Goal: Information Seeking & Learning: Find specific page/section

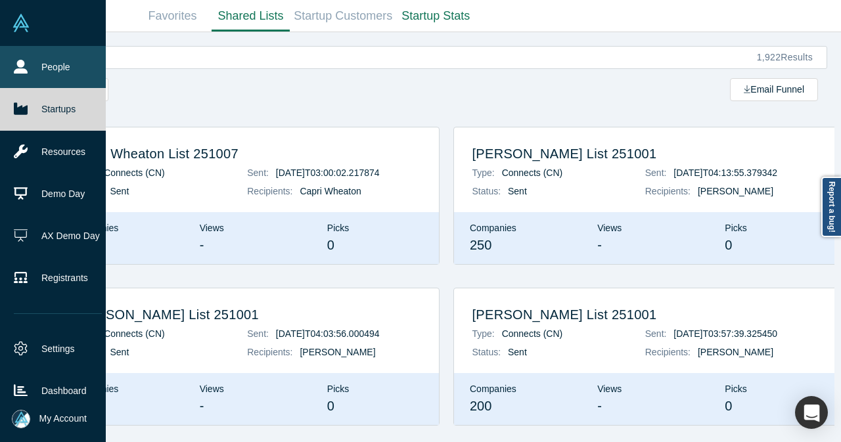
click at [37, 64] on link "People" at bounding box center [58, 67] width 116 height 42
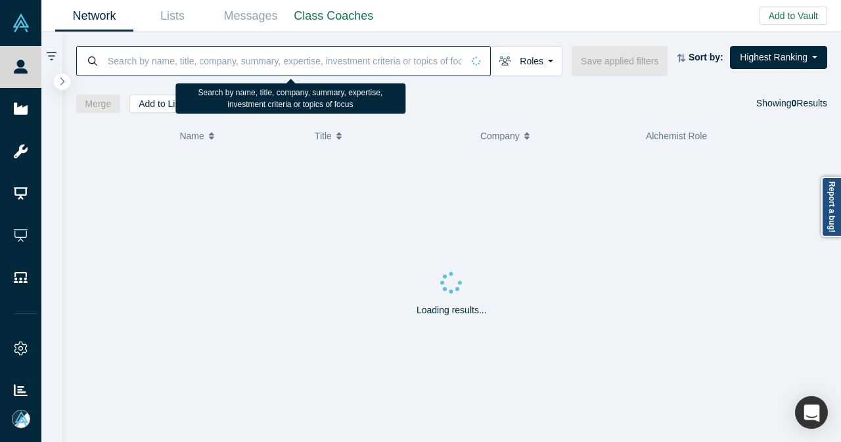
click at [266, 72] on input at bounding box center [284, 60] width 356 height 31
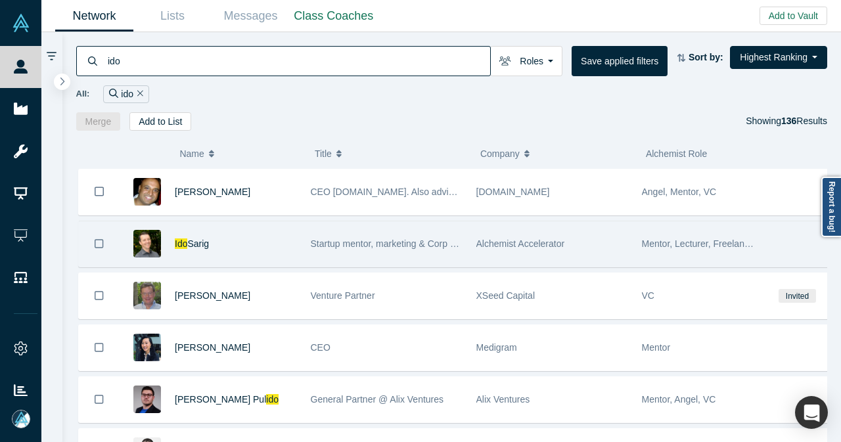
click at [276, 232] on div "Ido Sarig" at bounding box center [236, 244] width 122 height 45
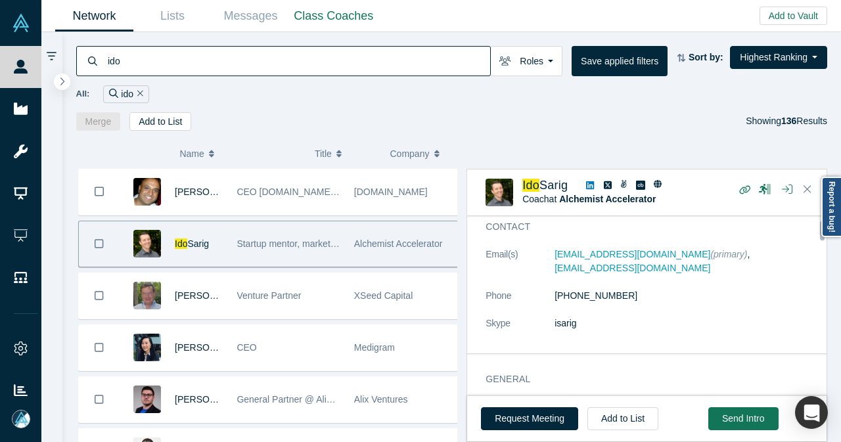
scroll to position [66, 0]
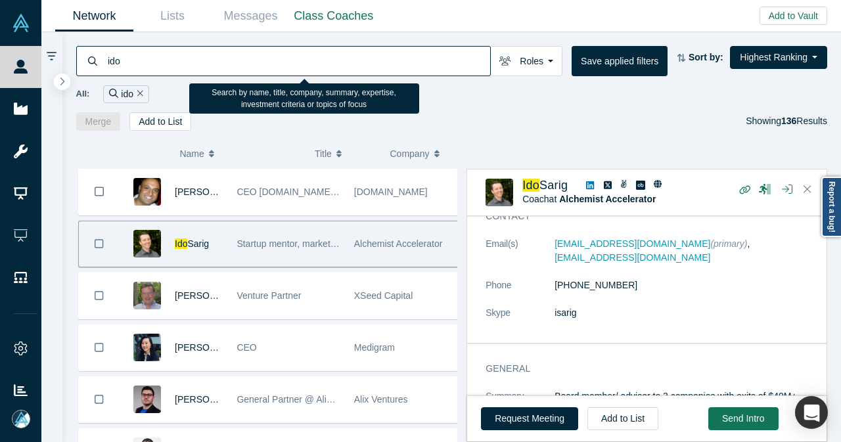
drag, startPoint x: 150, startPoint y: 61, endPoint x: 104, endPoint y: 64, distance: 46.1
click at [104, 64] on div "ido" at bounding box center [283, 61] width 415 height 30
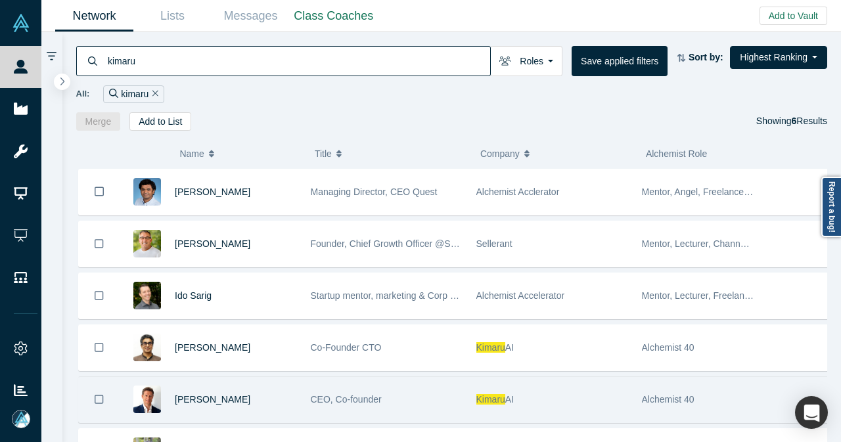
type input "kimaru"
click at [301, 389] on div "[PERSON_NAME]" at bounding box center [212, 399] width 184 height 45
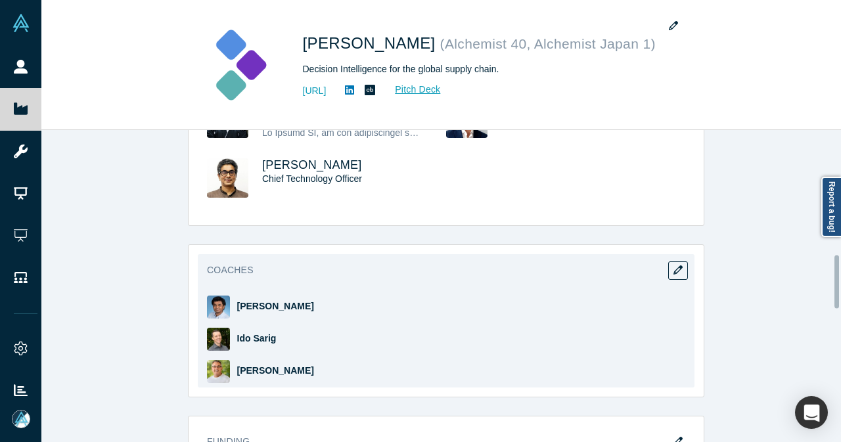
scroll to position [657, 0]
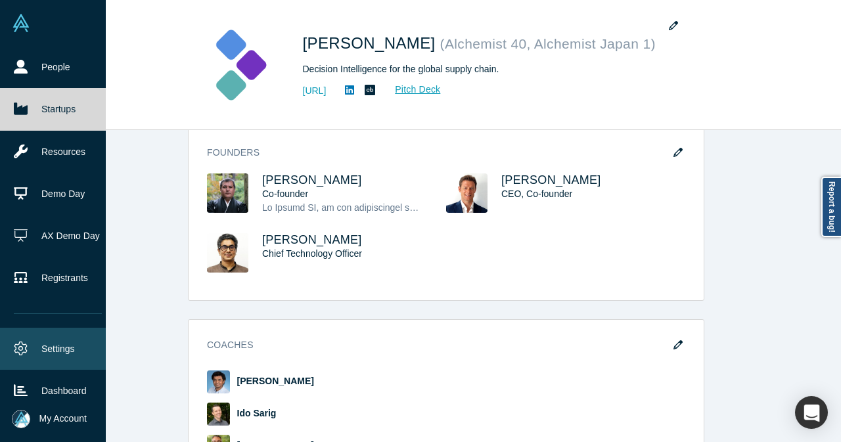
click at [55, 331] on link "Settings" at bounding box center [58, 349] width 116 height 42
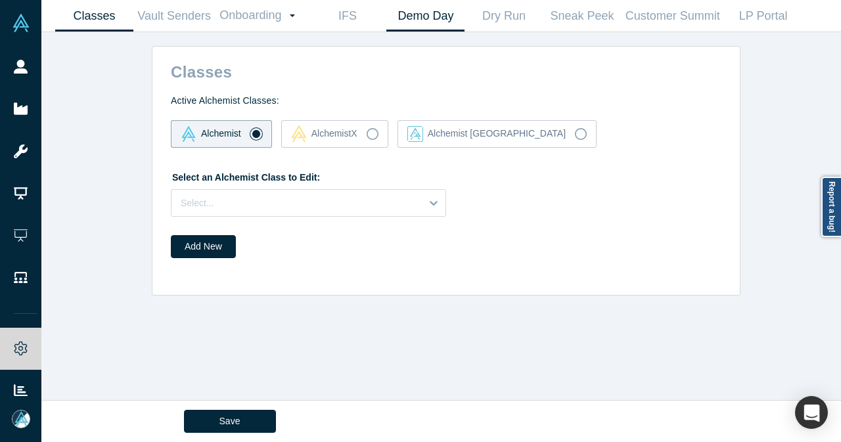
click at [427, 14] on link "Demo Day" at bounding box center [426, 16] width 78 height 31
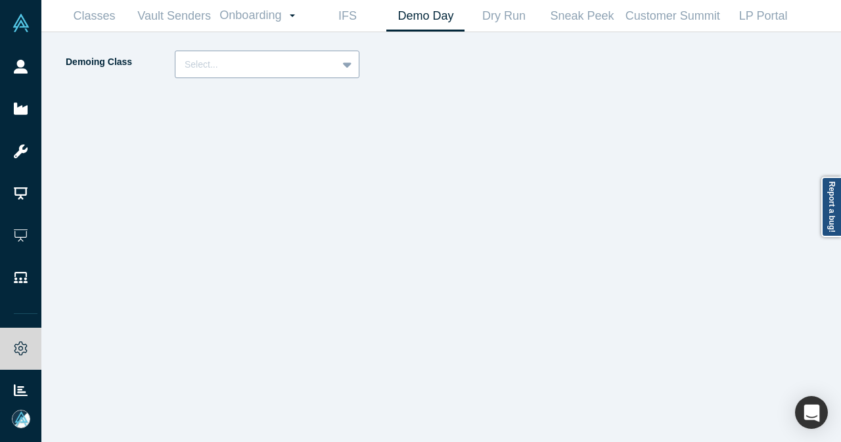
click at [348, 70] on icon at bounding box center [347, 64] width 9 height 13
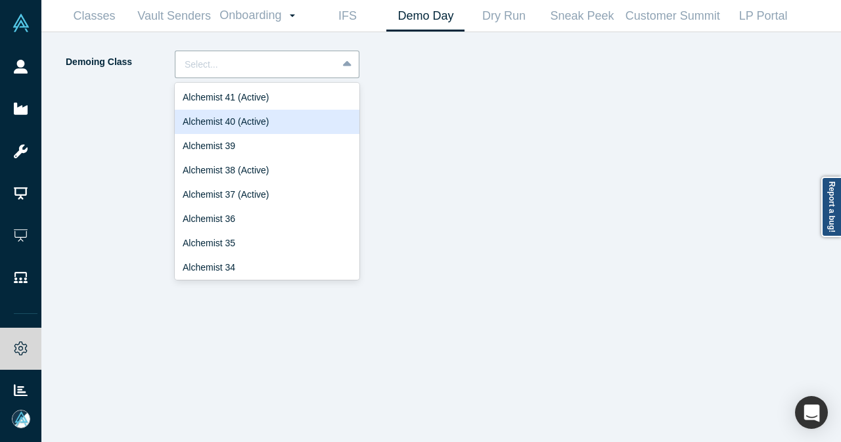
click at [284, 118] on div "Alchemist 40 (Active)" at bounding box center [267, 122] width 185 height 24
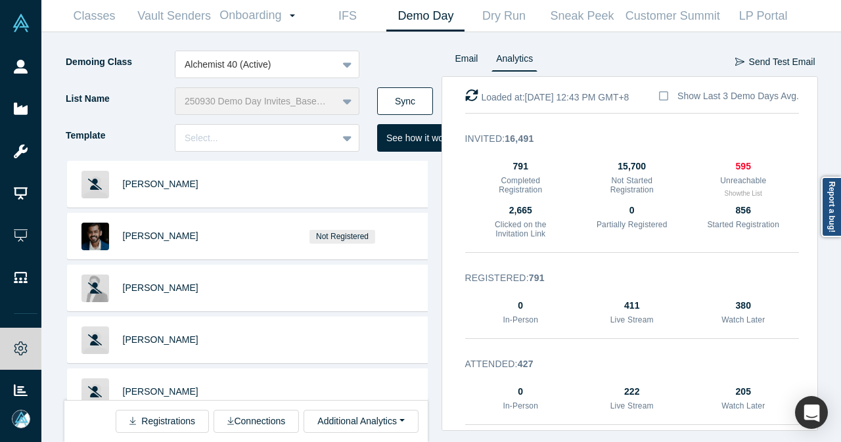
click at [400, 93] on button "Sync" at bounding box center [405, 101] width 56 height 28
click at [402, 426] on button "Additional Analytics" at bounding box center [361, 421] width 114 height 23
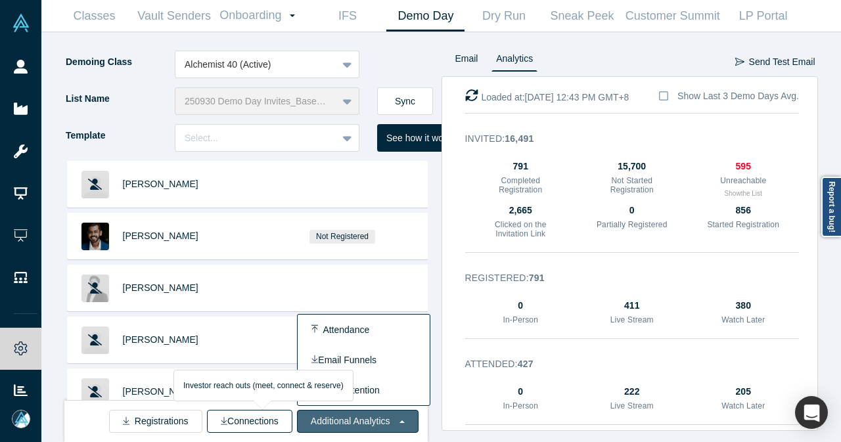
click at [216, 420] on button "Connections" at bounding box center [249, 421] width 85 height 23
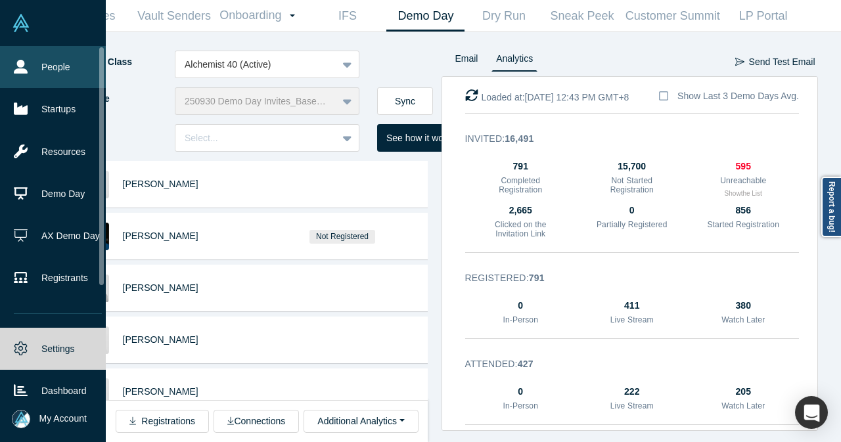
click at [36, 66] on link "People" at bounding box center [58, 67] width 116 height 42
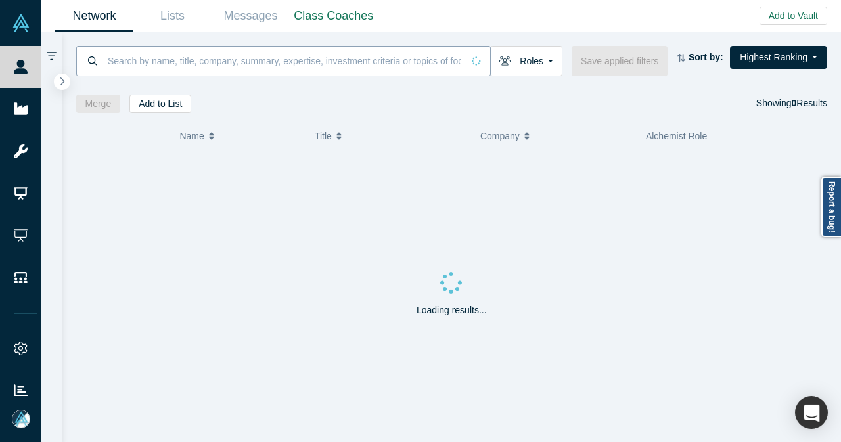
click at [382, 64] on input at bounding box center [284, 60] width 356 height 31
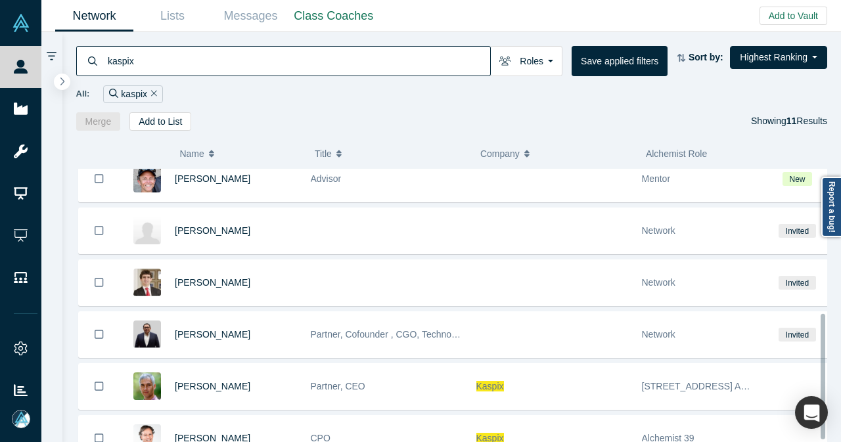
scroll to position [322, 0]
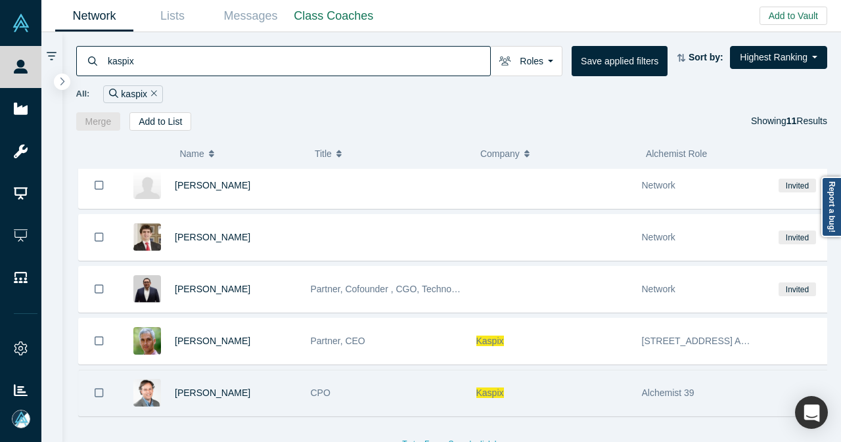
type input "kaspix"
click at [383, 382] on div "CPO" at bounding box center [387, 393] width 152 height 45
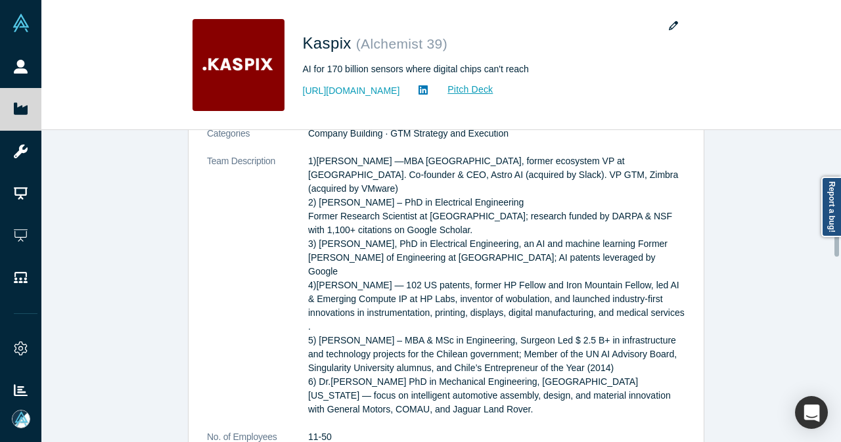
scroll to position [723, 0]
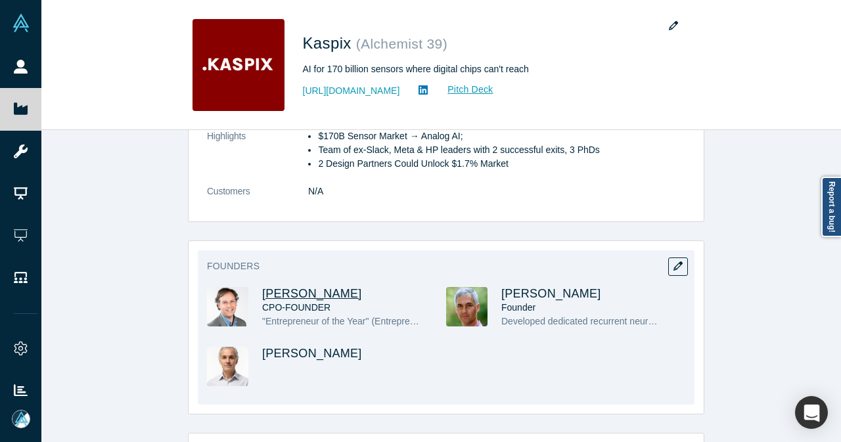
click at [327, 287] on span "[PERSON_NAME]" at bounding box center [312, 293] width 100 height 13
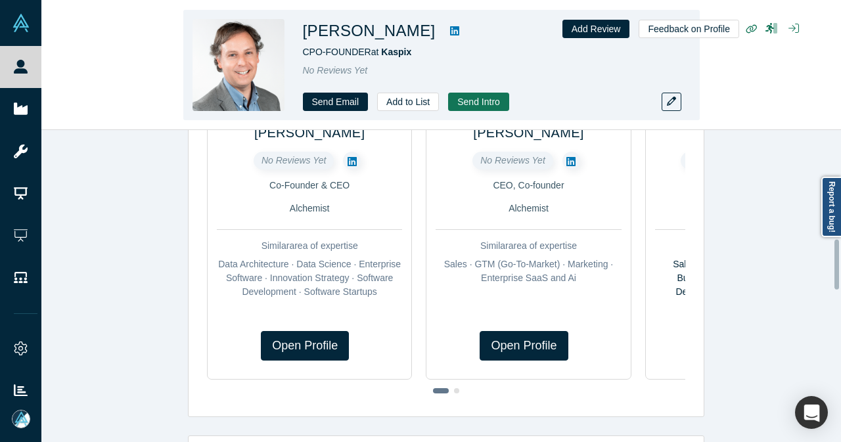
scroll to position [680, 0]
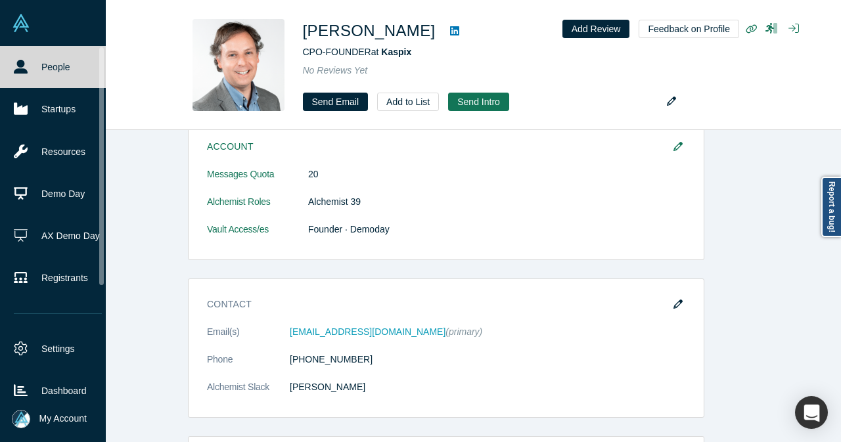
click at [32, 68] on link "People" at bounding box center [58, 67] width 116 height 42
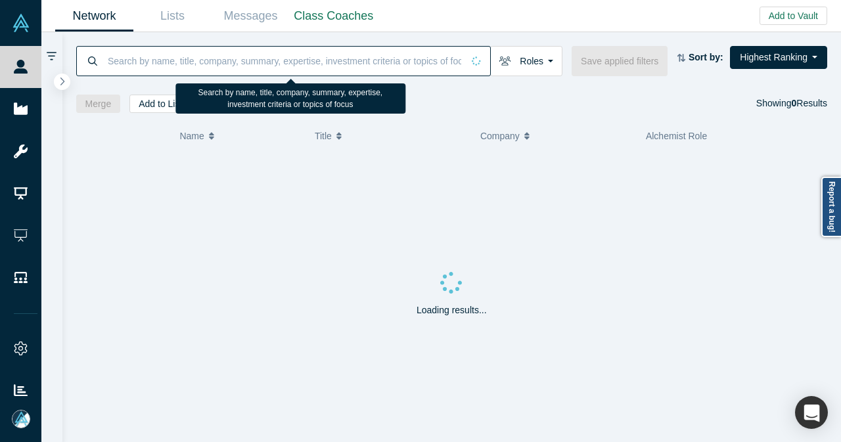
click at [223, 64] on input at bounding box center [284, 60] width 356 height 31
paste input "[PERSON_NAME]"
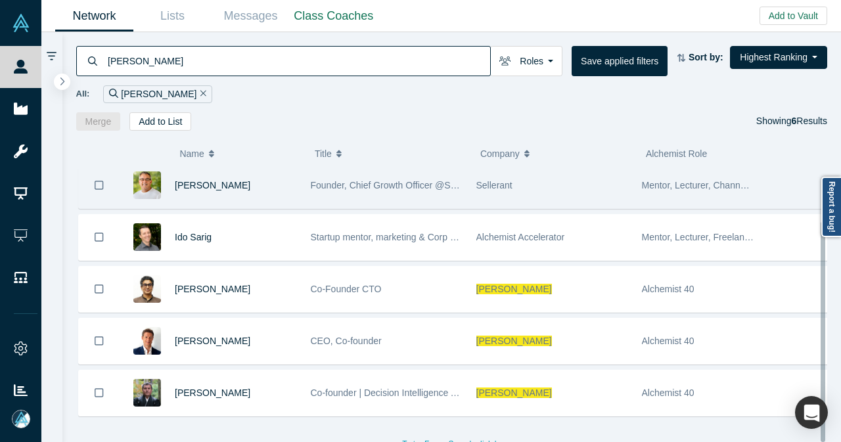
scroll to position [64, 0]
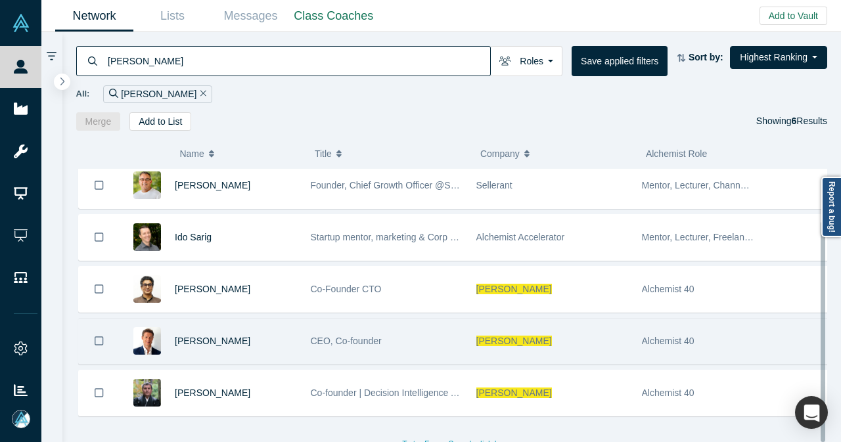
click at [264, 330] on div "[PERSON_NAME]" at bounding box center [236, 341] width 122 height 45
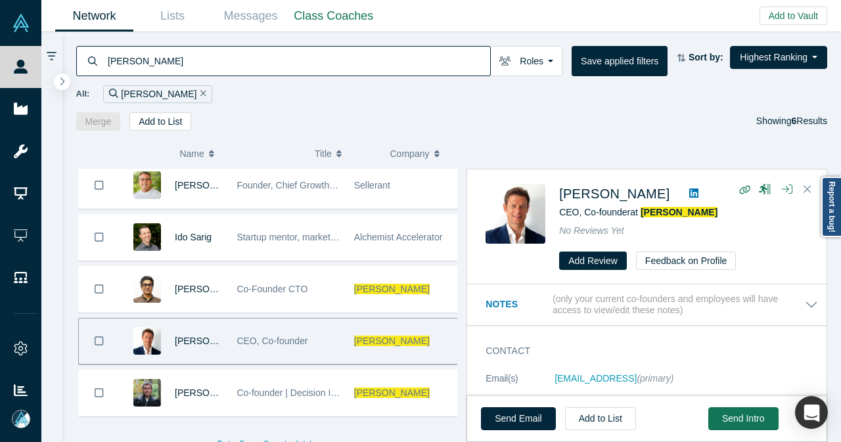
drag, startPoint x: 176, startPoint y: 59, endPoint x: 105, endPoint y: 60, distance: 70.3
click at [105, 60] on div "Kimaru AI" at bounding box center [283, 61] width 415 height 30
paste input "Melurna"
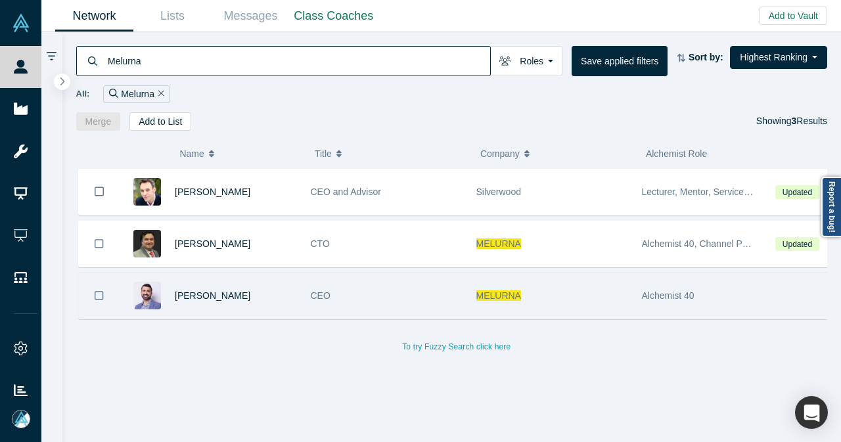
click at [241, 291] on div "Sam Jadali" at bounding box center [236, 295] width 122 height 45
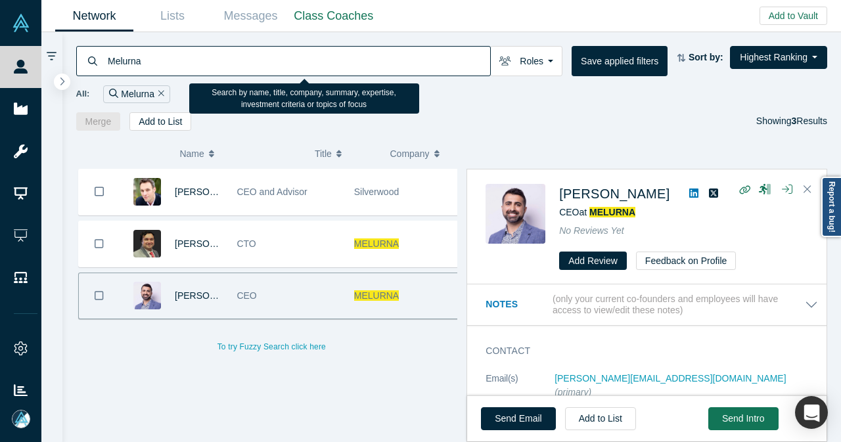
drag, startPoint x: 191, startPoint y: 55, endPoint x: 100, endPoint y: 62, distance: 91.0
click at [100, 62] on div "Melurna" at bounding box center [283, 61] width 415 height 30
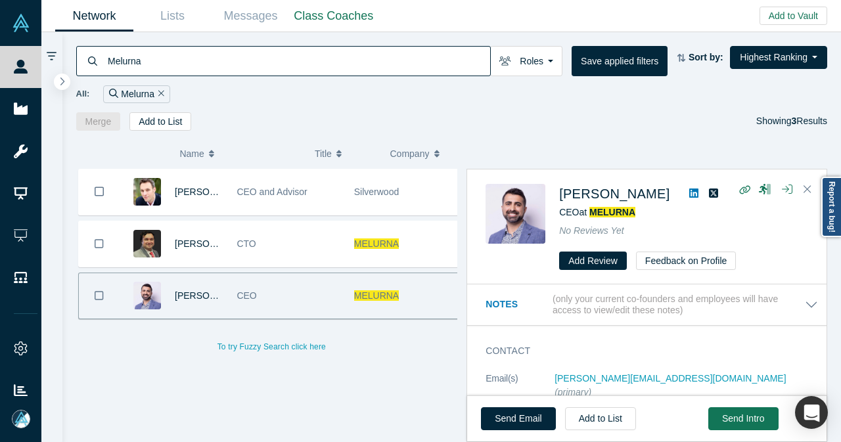
paste input "Polyview Health"
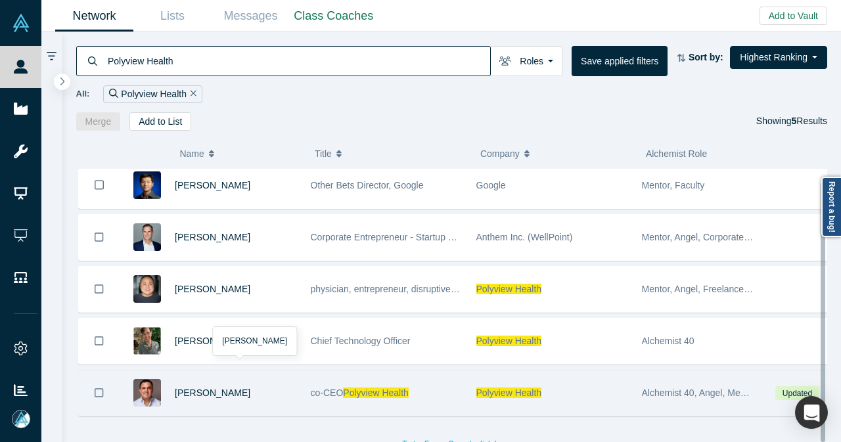
scroll to position [13, 0]
type input "Polyview Health"
click at [274, 378] on div "Dimitri Arges" at bounding box center [236, 393] width 122 height 45
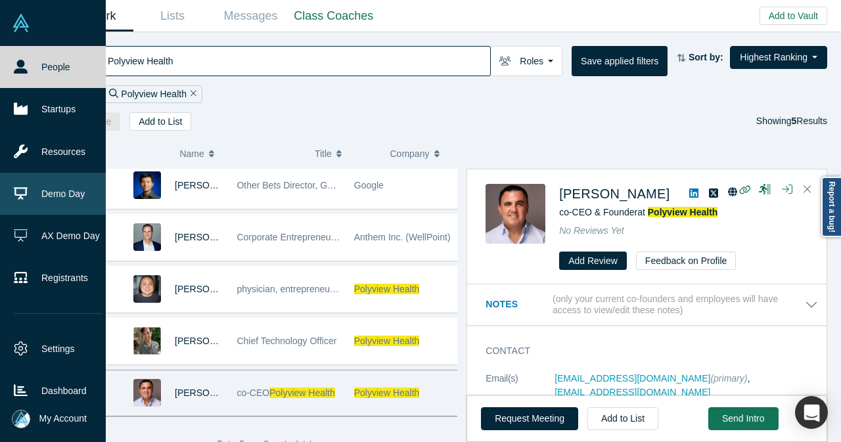
click at [65, 199] on link "Demo Day" at bounding box center [58, 194] width 116 height 42
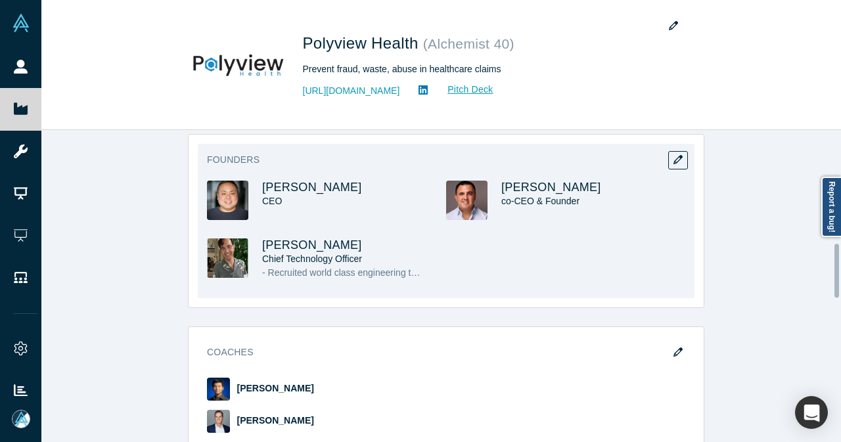
scroll to position [657, 0]
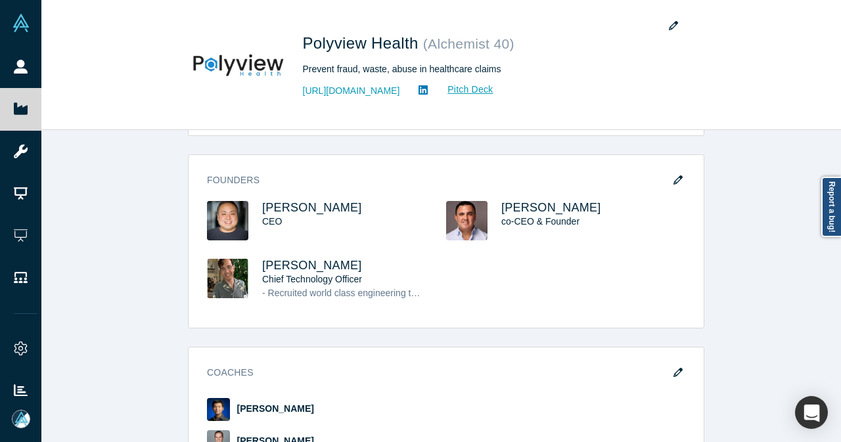
click at [538, 201] on span "Dimitri Arges" at bounding box center [552, 207] width 100 height 13
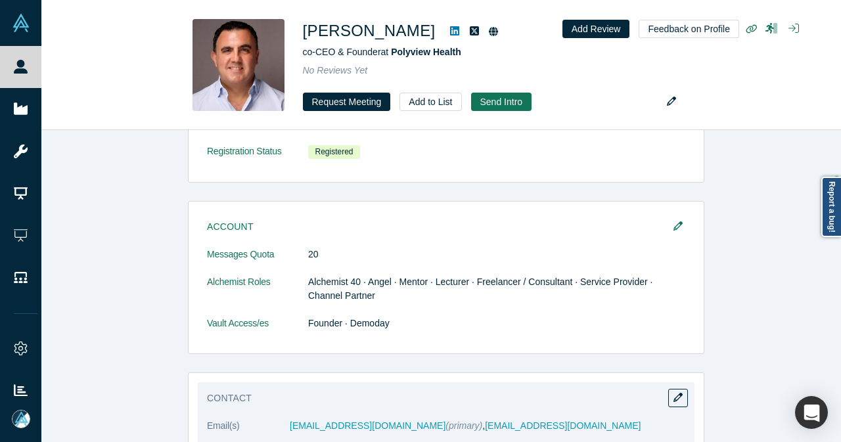
scroll to position [394, 0]
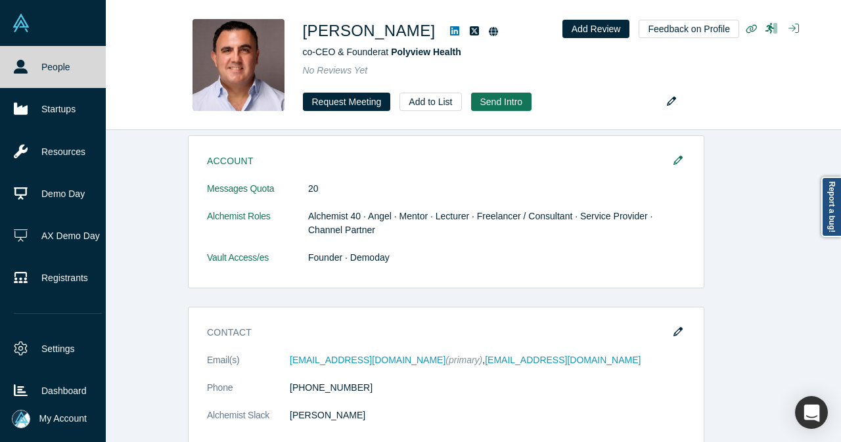
click at [37, 70] on link "People" at bounding box center [58, 67] width 116 height 42
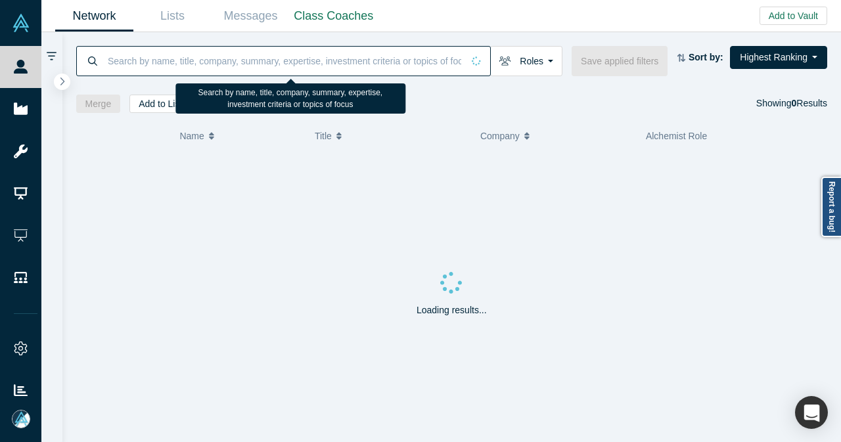
click at [248, 55] on input at bounding box center [284, 60] width 356 height 31
paste input "Pairity"
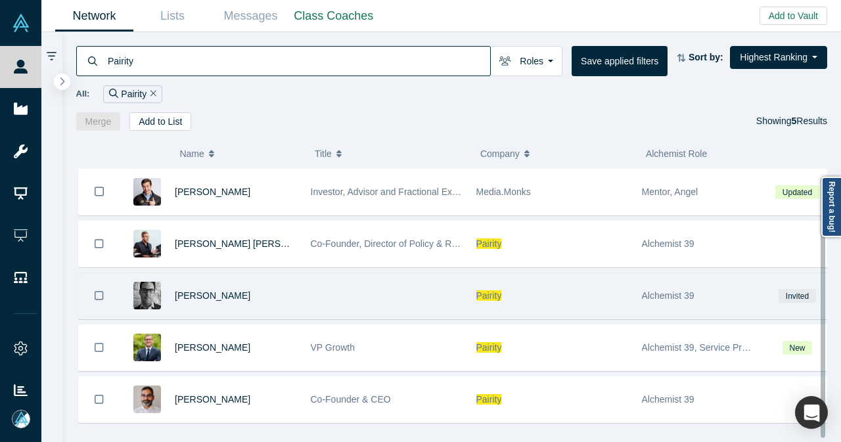
scroll to position [13, 0]
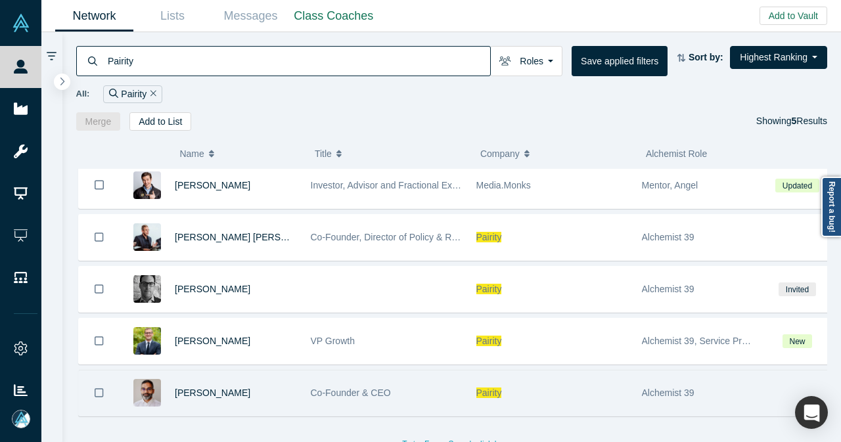
type input "Pairity"
click at [284, 388] on div "Gotam Bhardwaj" at bounding box center [236, 393] width 122 height 45
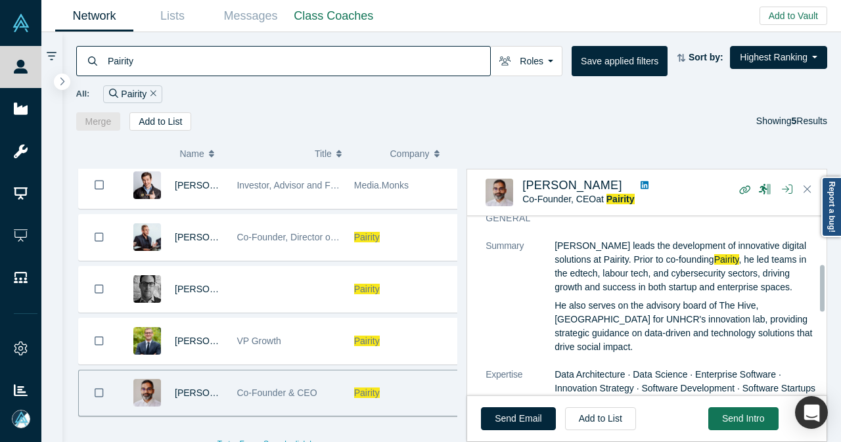
scroll to position [197, 0]
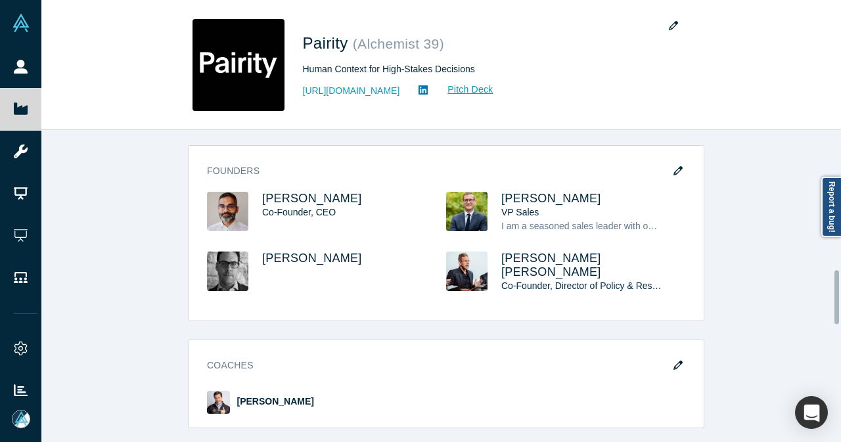
scroll to position [789, 0]
